Goal: Check status: Check status

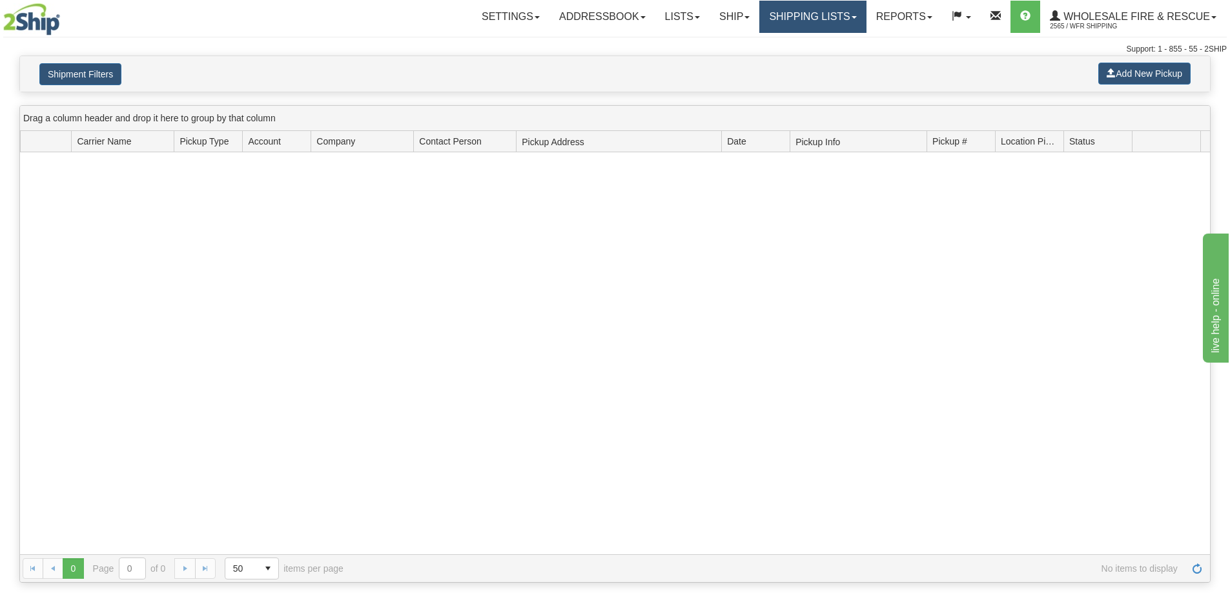
click at [789, 18] on link "Shipping lists" at bounding box center [812, 17] width 107 height 32
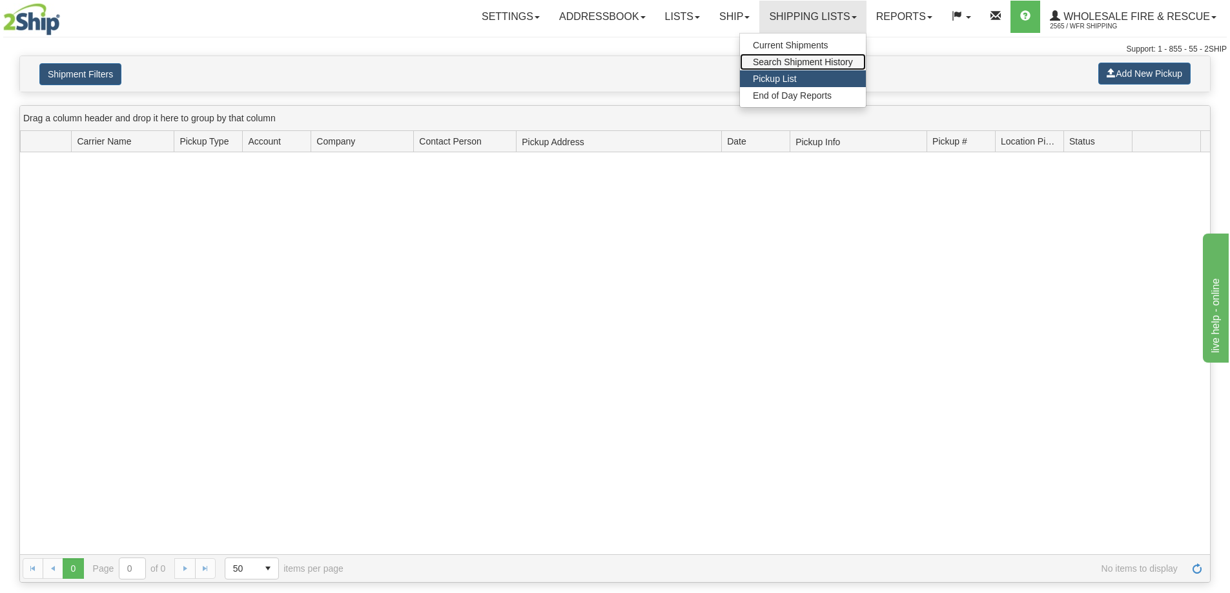
click at [776, 64] on span "Search Shipment History" at bounding box center [803, 62] width 100 height 10
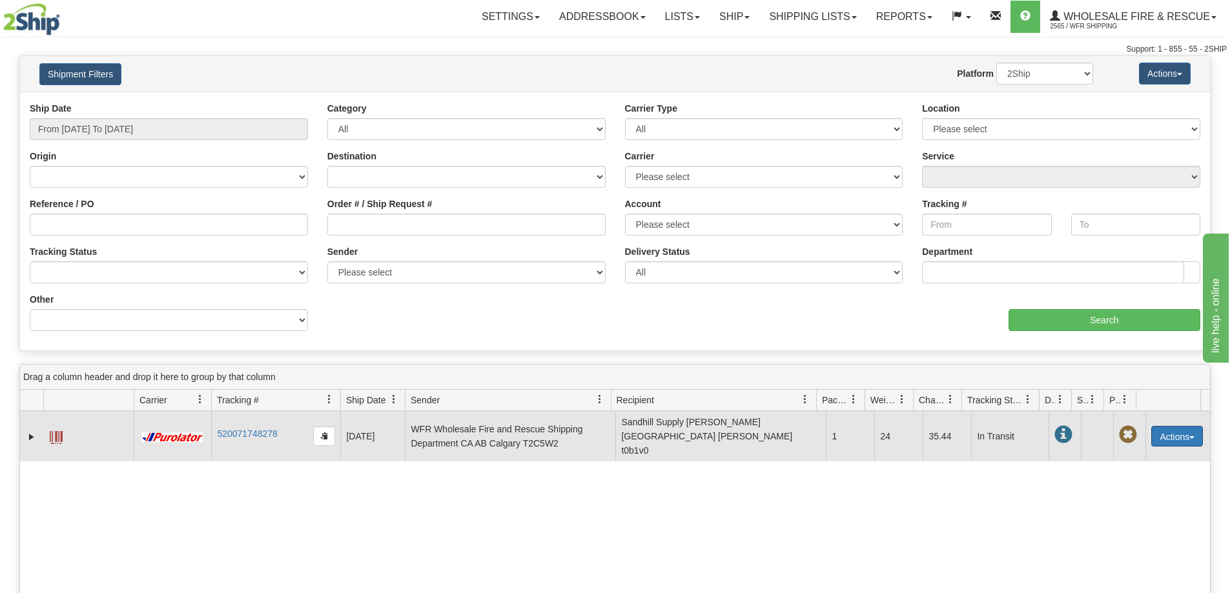
click at [1162, 430] on button "Actions" at bounding box center [1177, 436] width 52 height 21
click at [249, 429] on link "520071748278" at bounding box center [247, 434] width 60 height 10
drag, startPoint x: 512, startPoint y: 307, endPoint x: 1057, endPoint y: 430, distance: 558.4
click at [1057, 430] on span at bounding box center [1063, 435] width 18 height 18
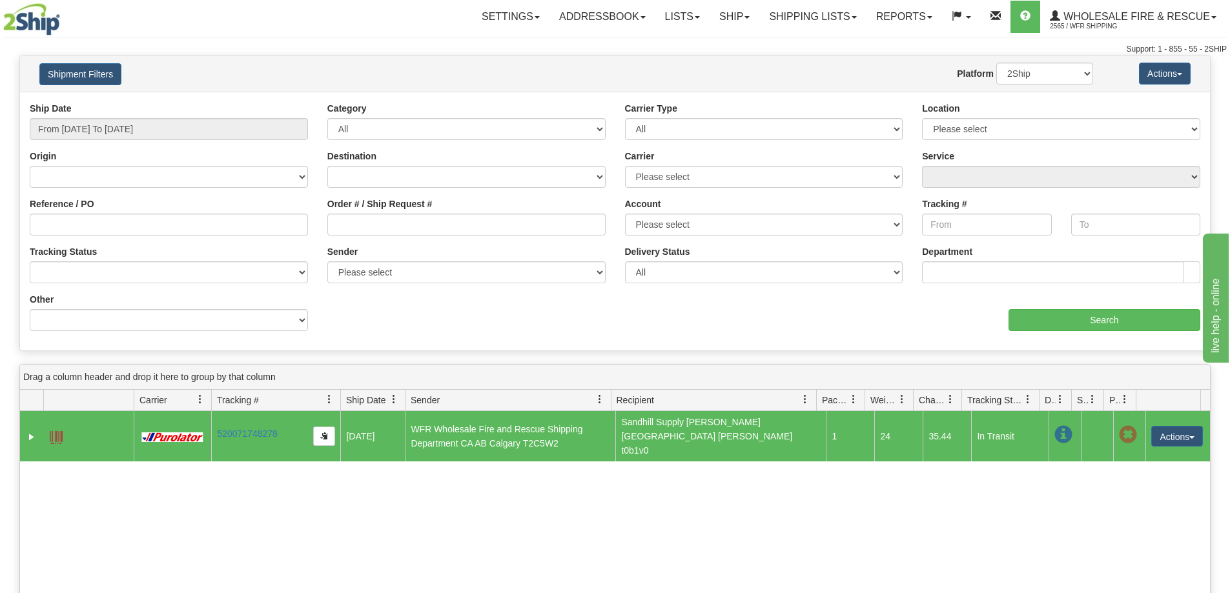
click at [1055, 427] on span at bounding box center [1063, 435] width 18 height 18
click at [1066, 400] on link at bounding box center [1060, 400] width 22 height 22
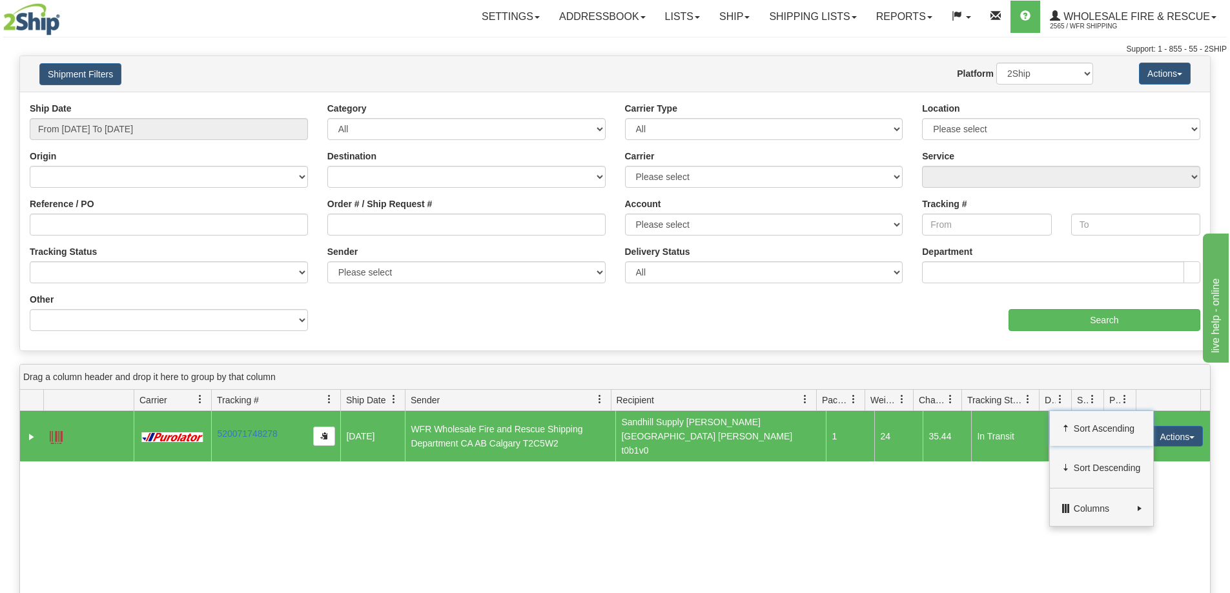
click at [987, 490] on div "31673602 2565 520071748278 [DATE] [DATE] 04:13:41 PM WFR Wholesale Fire and Res…" at bounding box center [615, 600] width 1190 height 378
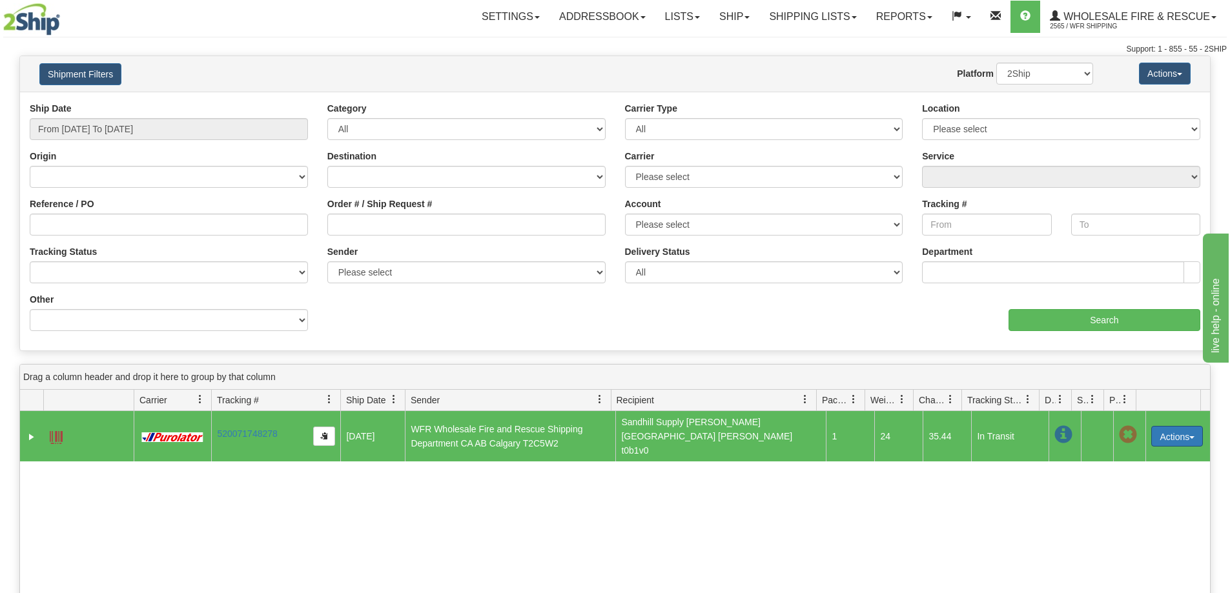
click at [1189, 436] on span "button" at bounding box center [1191, 437] width 5 height 3
click at [54, 431] on span at bounding box center [56, 437] width 13 height 13
